Goal: Task Accomplishment & Management: Complete application form

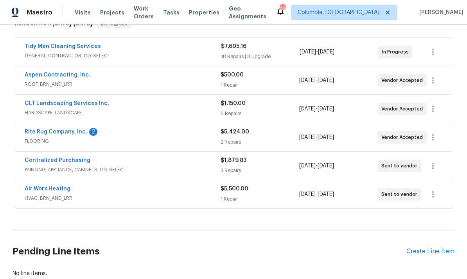
scroll to position [138, 0]
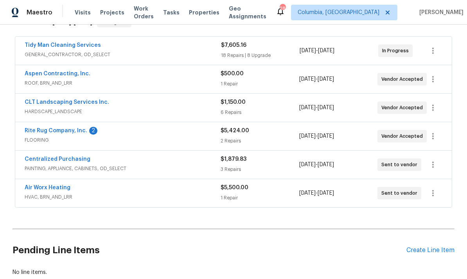
click at [75, 132] on link "Rite Rug Company, Inc." at bounding box center [56, 130] width 63 height 5
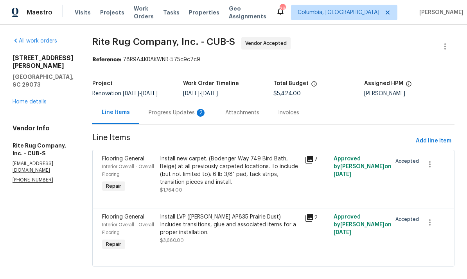
click at [177, 118] on div "Progress Updates 2" at bounding box center [177, 112] width 77 height 23
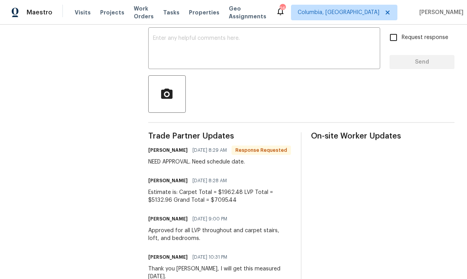
click at [225, 49] on textarea at bounding box center [264, 49] width 222 height 27
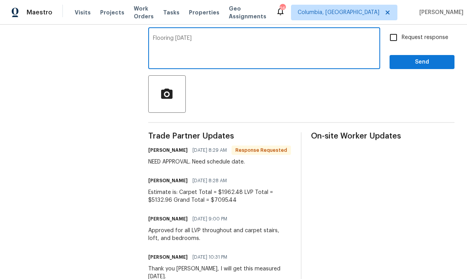
type textarea "Flooring monday"
click at [418, 67] on span "Send" at bounding box center [422, 62] width 52 height 10
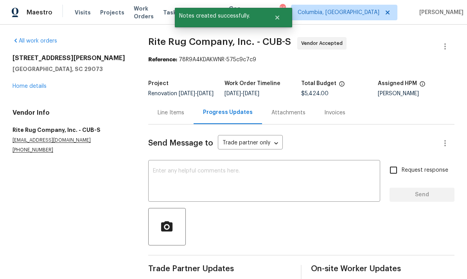
click at [33, 87] on link "Home details" at bounding box center [30, 86] width 34 height 5
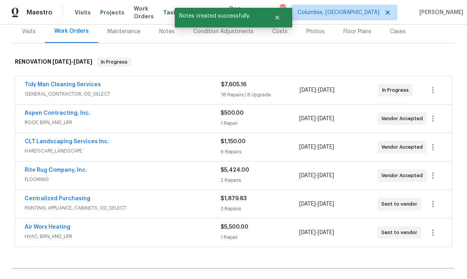
scroll to position [96, 0]
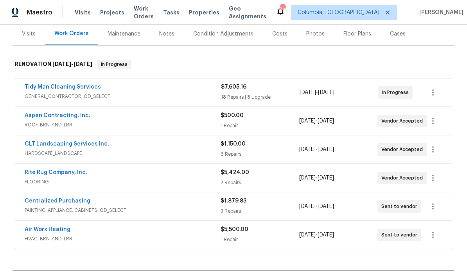
click at [75, 88] on link "Tidy Man Cleaning Services" at bounding box center [63, 86] width 76 height 5
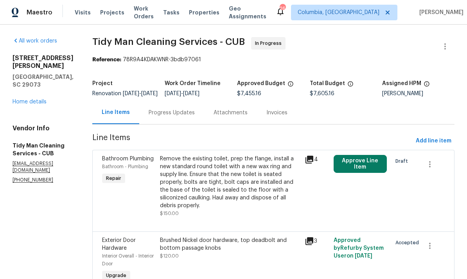
click at [168, 111] on div "Progress Updates" at bounding box center [171, 112] width 65 height 23
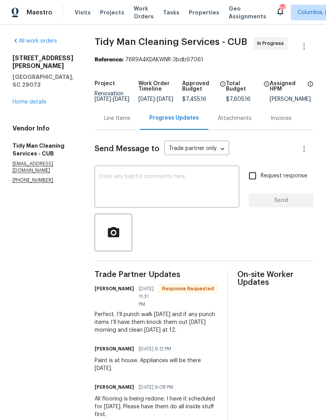
click at [28, 99] on link "Home details" at bounding box center [30, 101] width 34 height 5
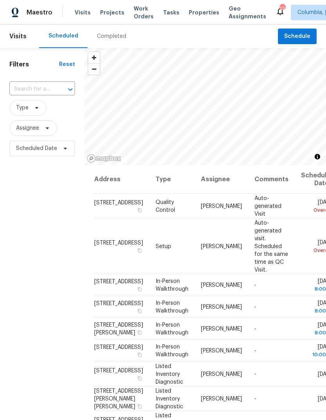
click at [106, 5] on div "Visits Projects Work Orders Tasks Properties Geo Assignments" at bounding box center [175, 13] width 201 height 16
click at [102, 12] on span "Projects" at bounding box center [112, 13] width 24 height 8
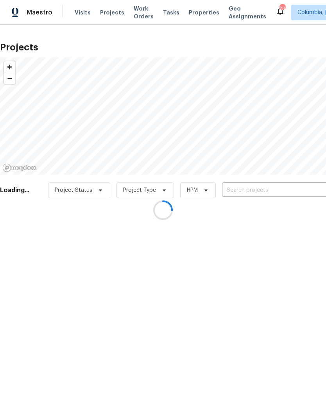
click at [264, 188] on div at bounding box center [163, 210] width 326 height 420
click at [261, 192] on div at bounding box center [163, 210] width 326 height 420
click at [266, 191] on div at bounding box center [163, 210] width 326 height 420
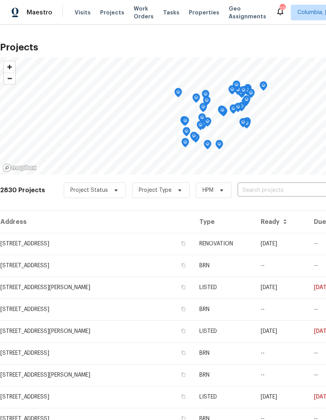
click at [270, 185] on input "text" at bounding box center [282, 190] width 89 height 12
type input "109 he"
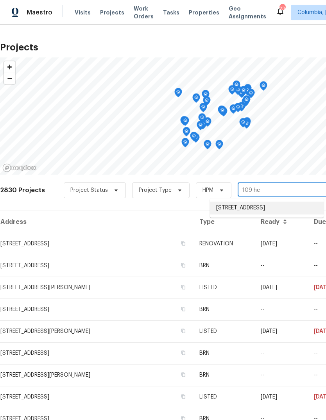
click at [268, 208] on li "[STREET_ADDRESS]" at bounding box center [267, 208] width 114 height 13
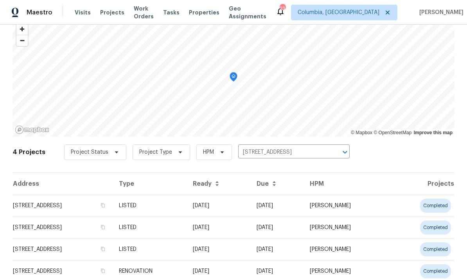
scroll to position [37, 0]
click at [86, 208] on td "[STREET_ADDRESS]" at bounding box center [63, 207] width 100 height 22
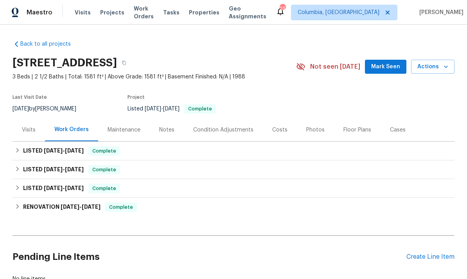
click at [326, 260] on div "Create Line Item" at bounding box center [430, 257] width 48 height 7
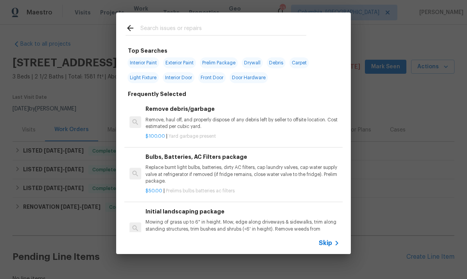
click at [182, 25] on input "text" at bounding box center [223, 29] width 166 height 12
type input "Sink"
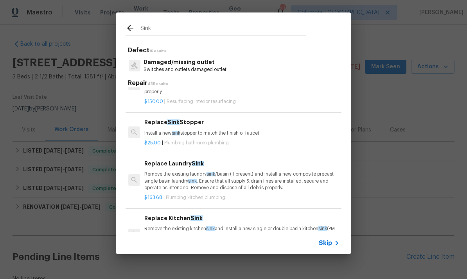
scroll to position [30, 1]
click at [221, 135] on p "Install a new sink stopper to match the finish of faucet." at bounding box center [241, 133] width 194 height 7
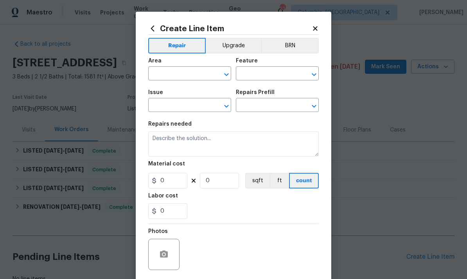
type input "Plumbing"
type input "Bathroom Plumbing"
type input "Replace Sink Stopper $25.00"
type textarea "Install a new sink stopper to match the finish of faucet."
type input "25"
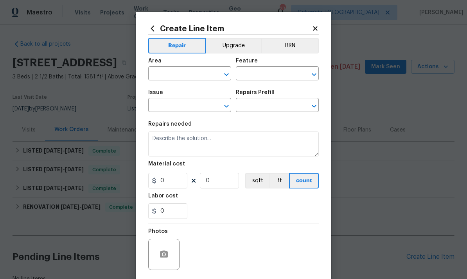
type input "1"
click at [177, 75] on input "text" at bounding box center [178, 74] width 61 height 12
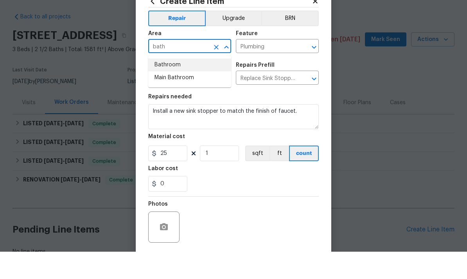
click at [186, 86] on li "Bathroom" at bounding box center [189, 92] width 83 height 13
type input "Bathroom"
click at [186, 90] on div "Issue" at bounding box center [189, 95] width 83 height 10
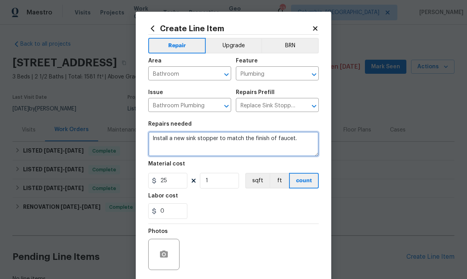
click at [235, 135] on textarea "Install a new sink stopper to match the finish of faucet." at bounding box center [233, 144] width 170 height 25
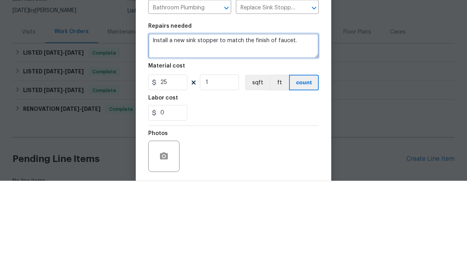
click at [272, 132] on textarea "Install a new sink stopper to match the finish of faucet." at bounding box center [233, 144] width 170 height 25
click at [280, 132] on textarea "Install a new sink stopper to match the finish of faucet." at bounding box center [233, 144] width 170 height 25
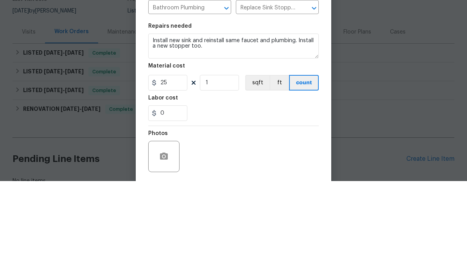
scroll to position [29, 0]
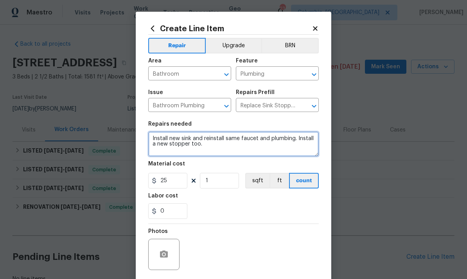
type textarea "Install new sink and reinstall same faucet and plumbing. Install a new stopper …"
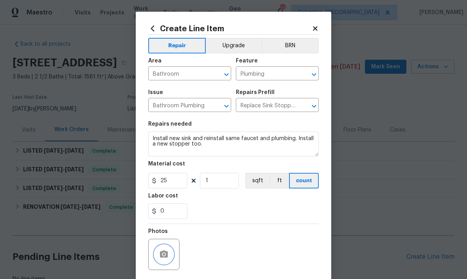
click at [171, 256] on button "button" at bounding box center [163, 254] width 19 height 19
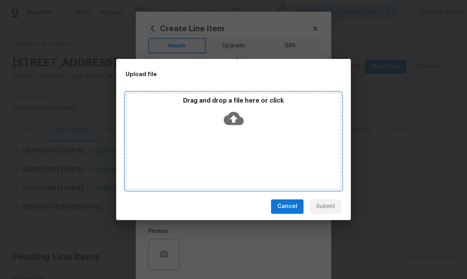
click at [233, 118] on icon at bounding box center [234, 119] width 20 height 20
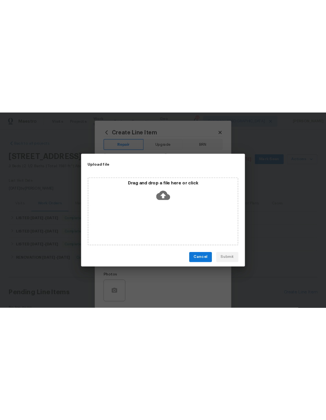
scroll to position [0, 0]
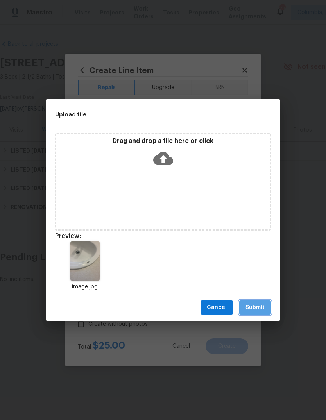
click at [261, 305] on span "Submit" at bounding box center [254, 308] width 19 height 10
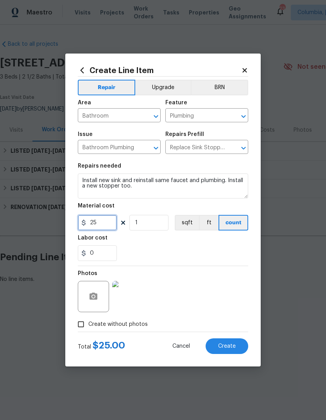
click at [100, 220] on input "25" at bounding box center [97, 223] width 39 height 16
type input "75"
click at [227, 349] on span "Create" at bounding box center [227, 347] width 18 height 6
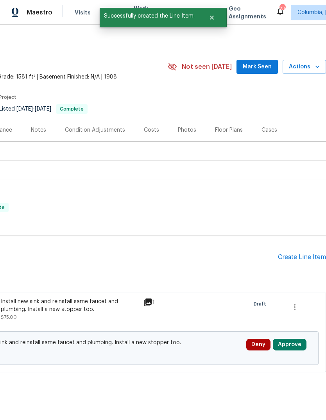
scroll to position [0, 116]
click at [300, 254] on div "Create Line Item" at bounding box center [302, 257] width 48 height 7
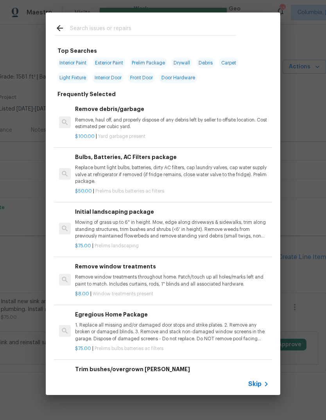
click at [111, 24] on input "text" at bounding box center [153, 29] width 166 height 12
type input "Porch"
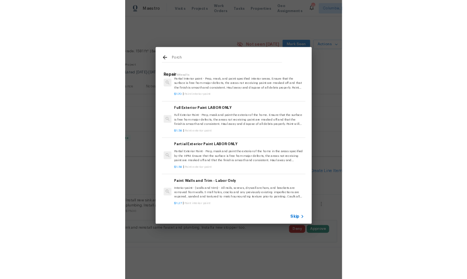
scroll to position [594, 1]
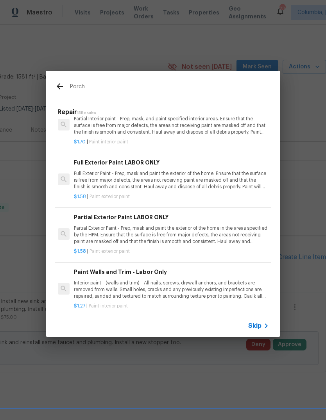
click at [143, 180] on p "Full Exterior Paint - Prep, mask and paint the exterior of the home. Ensure tha…" at bounding box center [171, 180] width 194 height 20
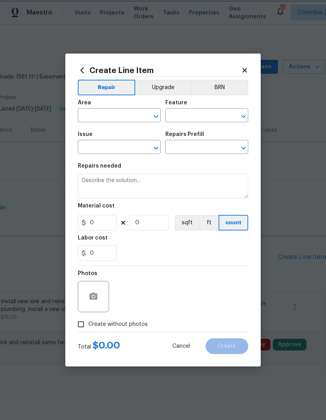
type input "Overall Paint"
type input "Exterior Paint"
type input "Full Exterior Paint LABOR ONLY $1.58"
type textarea "Full Exterior Paint - Prep, mask and paint the exterior of the home. Ensure tha…"
type input "1.58"
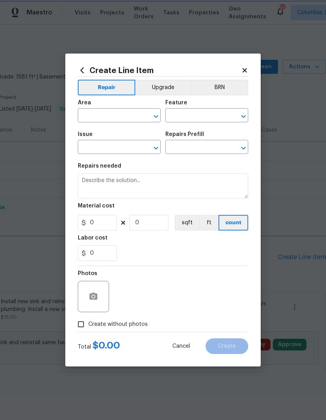
type input "1"
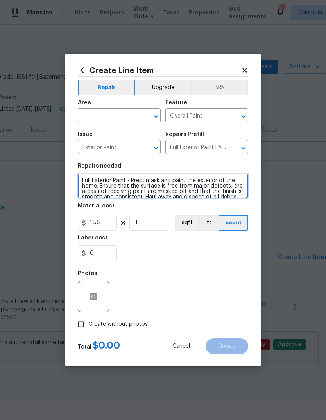
click at [160, 177] on textarea "Full Exterior Paint - Prep, mask and paint the exterior of the home. Ensure tha…" at bounding box center [163, 186] width 170 height 25
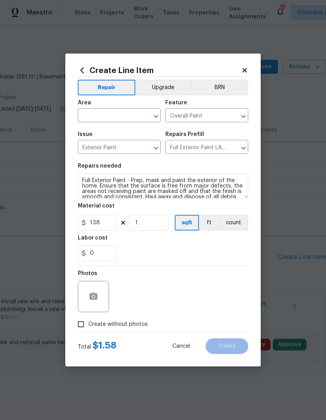
click at [110, 114] on input "text" at bounding box center [108, 116] width 61 height 12
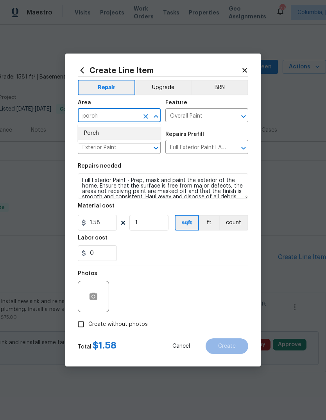
click at [98, 134] on li "Porch" at bounding box center [119, 133] width 83 height 13
type input "Porch"
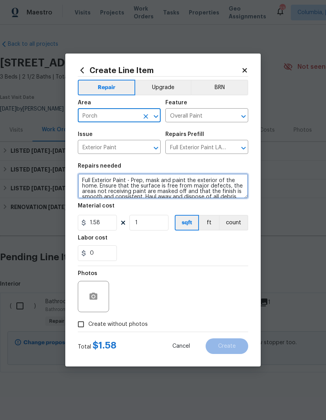
click at [183, 192] on textarea "Full Exterior Paint - Prep, mask and paint the exterior of the home. Ensure tha…" at bounding box center [163, 186] width 170 height 25
click at [201, 188] on textarea "Full Exterior Paint - Prep, mask and paint the exterior of the home. Ensure tha…" at bounding box center [163, 186] width 170 height 25
click at [203, 186] on textarea "Full Exterior Paint - Prep, mask and paint the exterior of the home. Ensure tha…" at bounding box center [163, 186] width 170 height 25
click at [202, 186] on textarea "Full Exterior Paint - Prep, mask and paint the exterior of the home. Ensure tha…" at bounding box center [163, 186] width 170 height 25
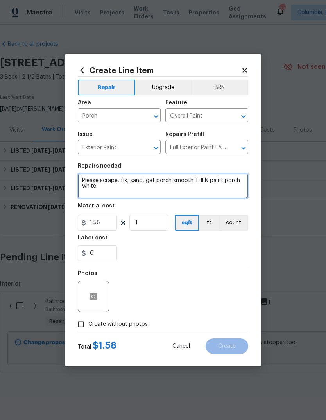
type textarea "Please scrape, fix, sand, get porch smooth THEN paint porch white."
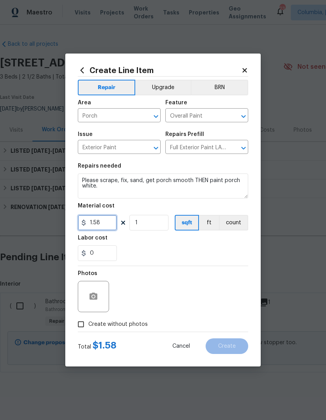
click at [105, 226] on input "1.58" at bounding box center [97, 223] width 39 height 16
type input "300"
click at [89, 300] on icon "button" at bounding box center [93, 296] width 8 height 7
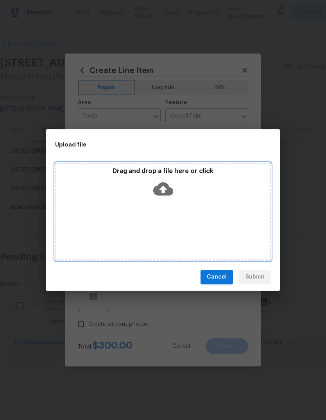
click at [161, 186] on icon at bounding box center [163, 188] width 20 height 13
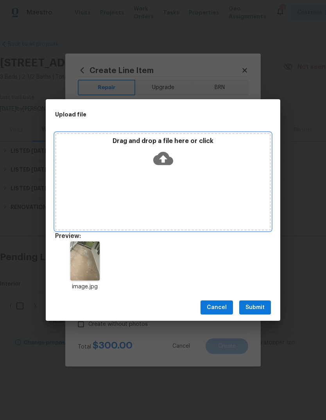
click at [170, 153] on icon at bounding box center [163, 159] width 20 height 20
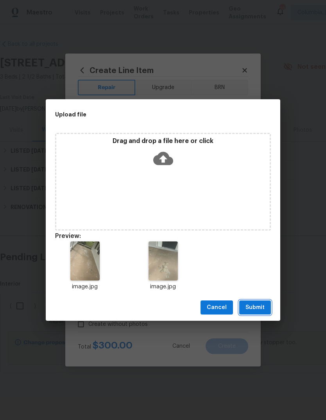
click at [258, 301] on button "Submit" at bounding box center [255, 308] width 32 height 14
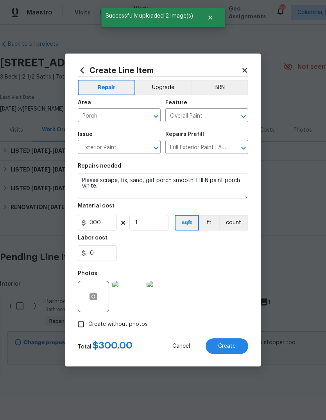
click at [225, 147] on input "Full Exterior Paint LABOR ONLY $1.58" at bounding box center [195, 148] width 61 height 12
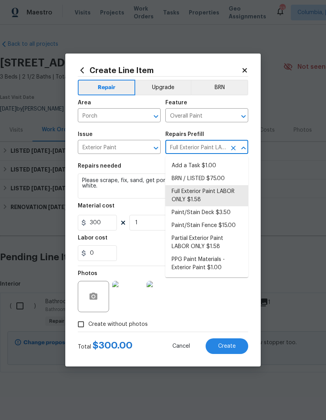
click at [204, 167] on li "Add a Task $1.00" at bounding box center [206, 165] width 83 height 13
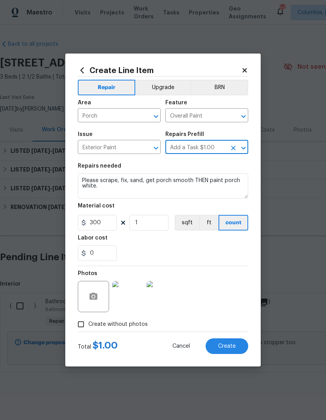
type input "Full Exterior Paint LABOR ONLY $1.58"
type textarea "HPM to detail"
type input "Add a Task $1.00"
type input "1"
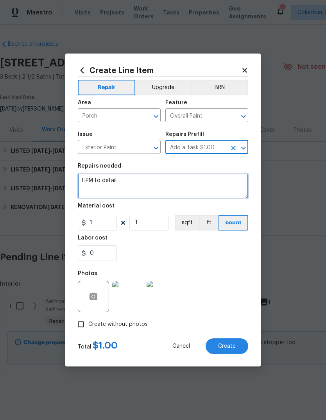
click at [91, 182] on textarea "HPM to detail" at bounding box center [163, 186] width 170 height 25
click at [99, 186] on textarea "HPM to detail" at bounding box center [163, 186] width 170 height 25
click at [99, 176] on textarea "HPM to detail" at bounding box center [163, 186] width 170 height 25
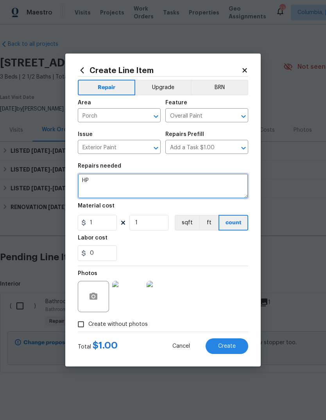
type textarea "H"
type textarea "Scrape the front porch, sand down, prep to smooth then paint white"
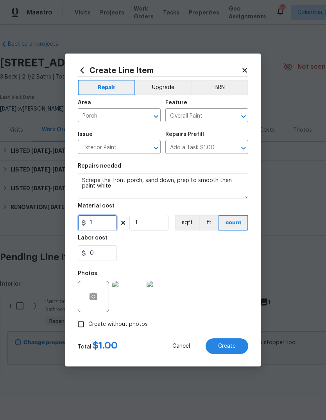
click at [99, 226] on input "1" at bounding box center [97, 223] width 39 height 16
type input "350"
click at [226, 350] on button "Create" at bounding box center [227, 346] width 43 height 16
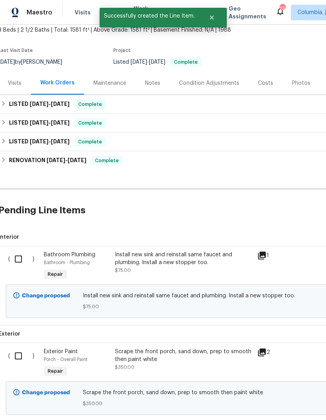
scroll to position [49, 2]
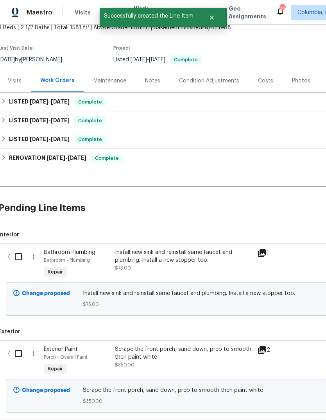
click at [20, 255] on input "checkbox" at bounding box center [21, 257] width 22 height 16
checkbox input "true"
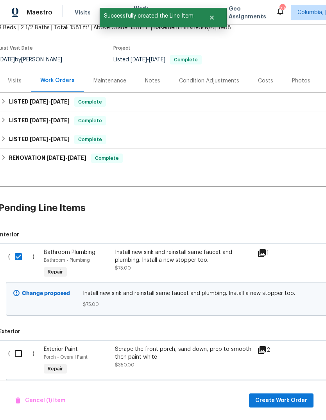
click at [23, 353] on input "checkbox" at bounding box center [21, 353] width 22 height 16
checkbox input "true"
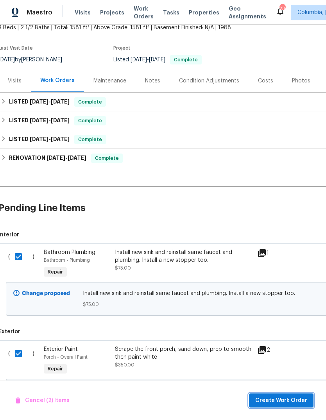
click at [277, 403] on span "Create Work Order" at bounding box center [281, 401] width 52 height 10
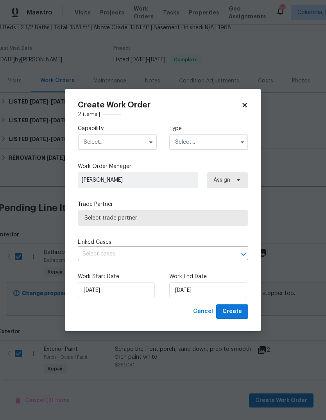
checkbox input "false"
click at [119, 148] on input "text" at bounding box center [117, 142] width 79 height 16
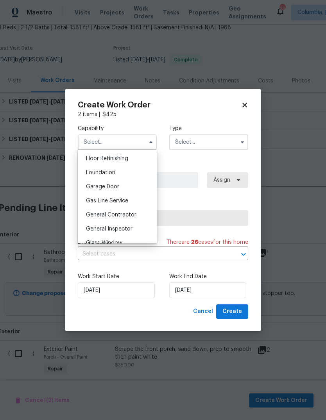
scroll to position [318, 0]
click at [132, 218] on div "General Contractor" at bounding box center [117, 215] width 75 height 14
type input "General Contractor"
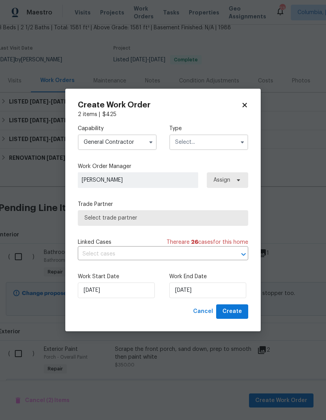
click at [213, 144] on input "text" at bounding box center [208, 142] width 79 height 16
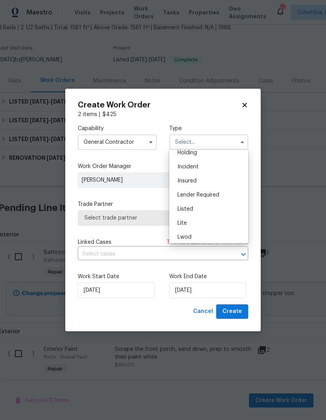
scroll to position [66, 0]
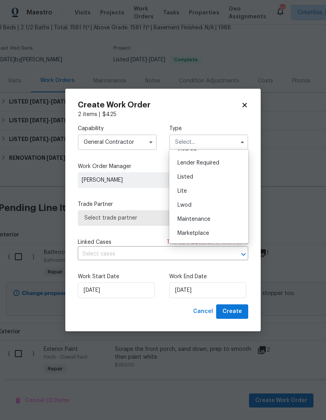
click at [195, 177] on div "Listed" at bounding box center [208, 177] width 75 height 14
type input "Listed"
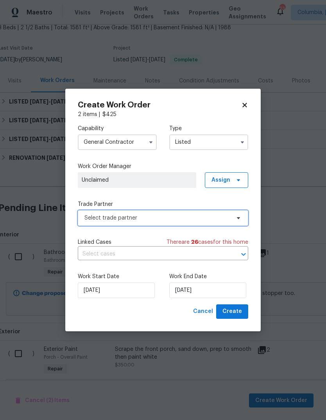
click at [149, 213] on span "Select trade partner" at bounding box center [163, 218] width 170 height 16
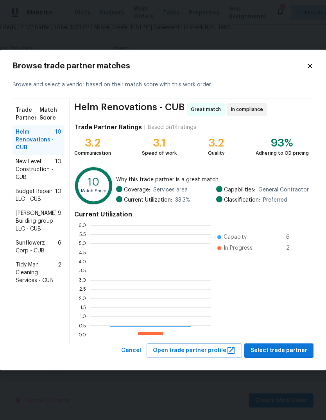
scroll to position [109, 121]
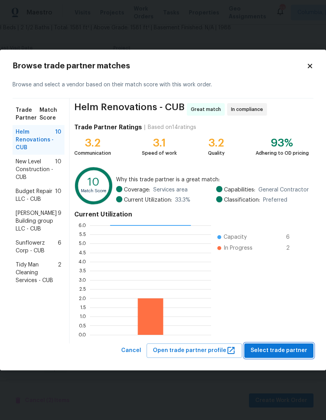
click at [279, 350] on span "Select trade partner" at bounding box center [279, 351] width 57 height 10
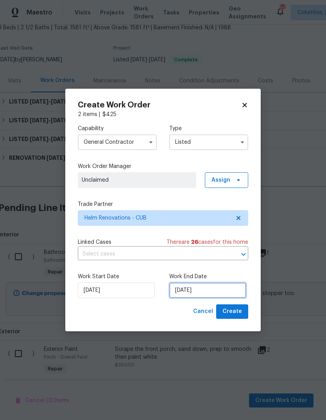
click at [231, 291] on input "[DATE]" at bounding box center [207, 291] width 77 height 16
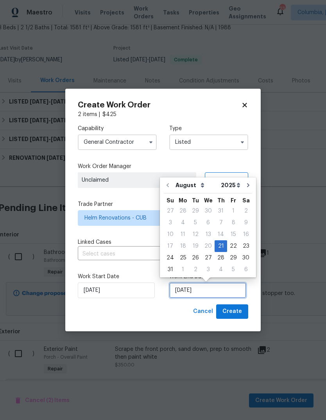
scroll to position [6, 0]
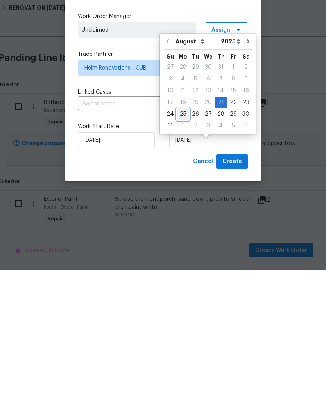
click at [186, 259] on div "25" at bounding box center [183, 264] width 13 height 11
type input "[DATE]"
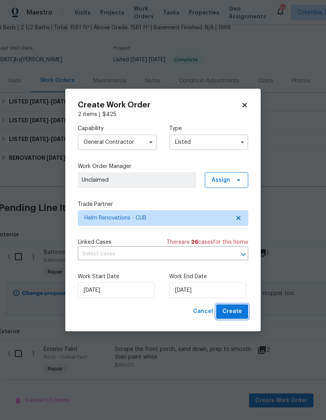
click at [234, 311] on span "Create" at bounding box center [232, 312] width 20 height 10
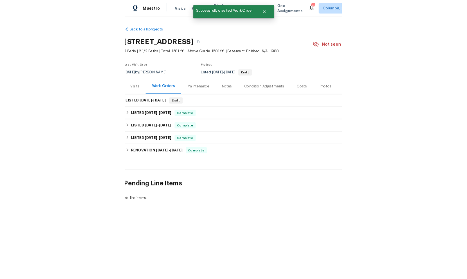
scroll to position [0, 0]
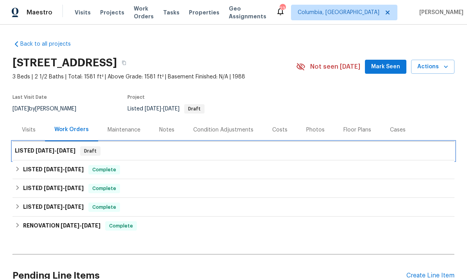
click at [53, 149] on span "[DATE]" at bounding box center [45, 150] width 19 height 5
click at [67, 149] on span "[DATE]" at bounding box center [66, 150] width 19 height 5
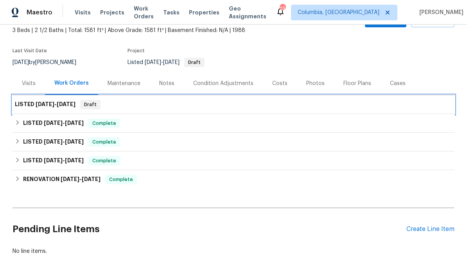
scroll to position [46, 0]
click at [143, 104] on div "LISTED 8/21/25 - 8/25/25 Draft" at bounding box center [233, 104] width 437 height 9
click at [64, 107] on span "[DATE]" at bounding box center [66, 104] width 19 height 5
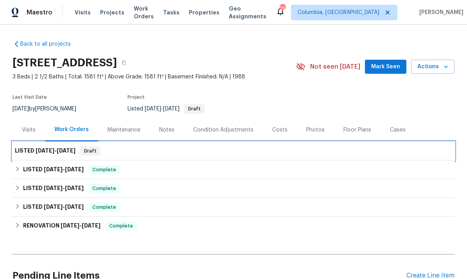
scroll to position [0, 0]
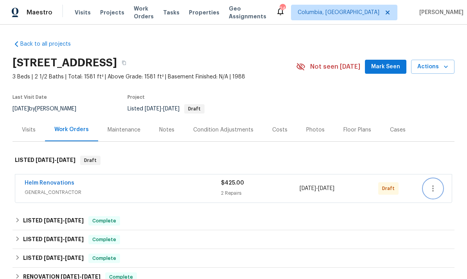
click at [431, 193] on icon "button" at bounding box center [432, 188] width 9 height 9
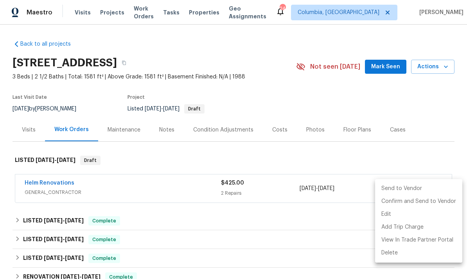
click at [394, 188] on li "Send to Vendor" at bounding box center [418, 189] width 87 height 13
click at [375, 159] on div at bounding box center [233, 139] width 467 height 279
